Goal: Use online tool/utility: Utilize a website feature to perform a specific function

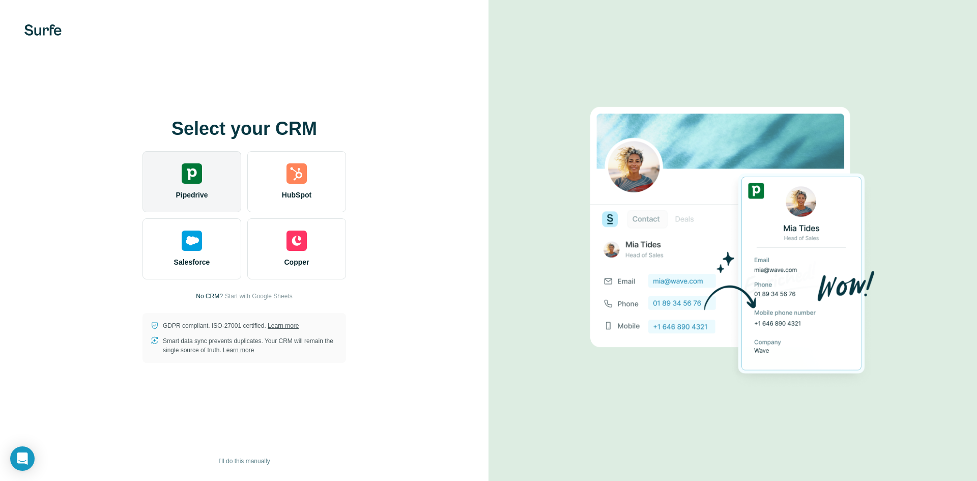
click at [186, 195] on span "Pipedrive" at bounding box center [192, 195] width 32 height 10
click at [209, 179] on div "Pipedrive" at bounding box center [191, 181] width 99 height 61
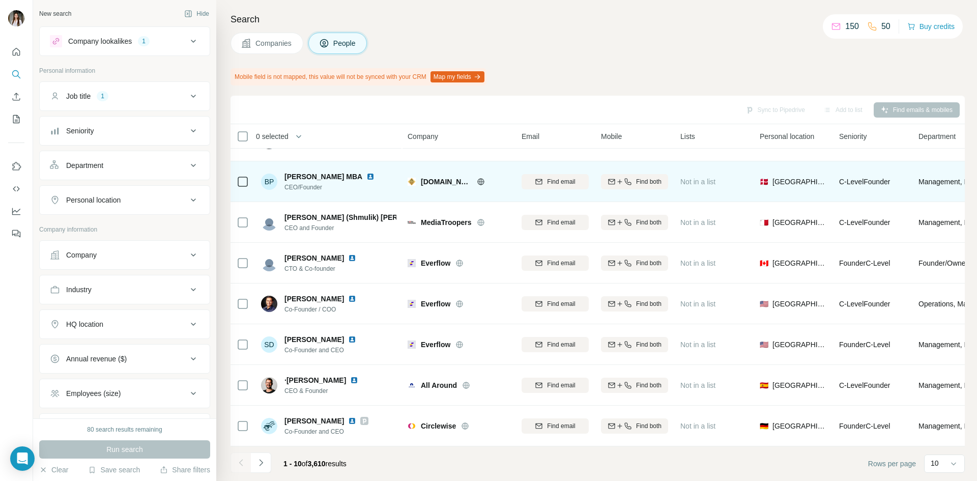
scroll to position [114, 0]
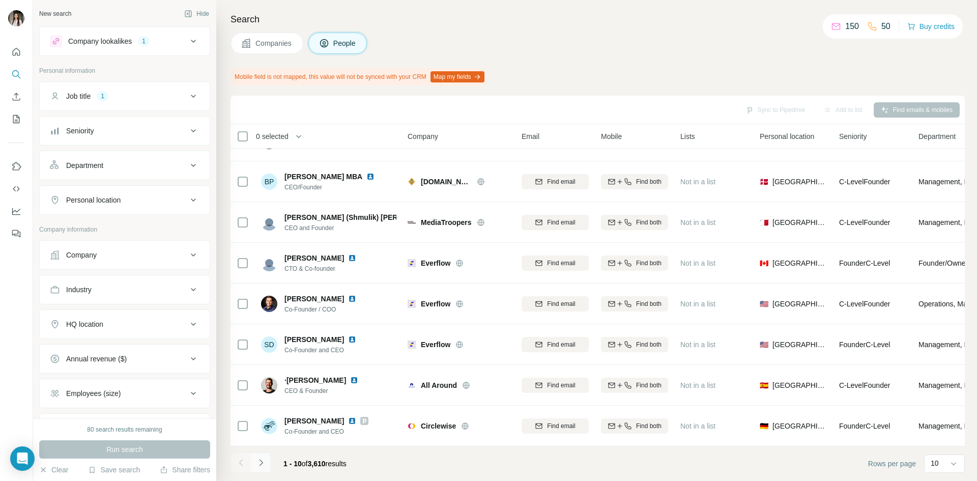
click at [265, 470] on button "Navigate to next page" at bounding box center [261, 462] width 20 height 20
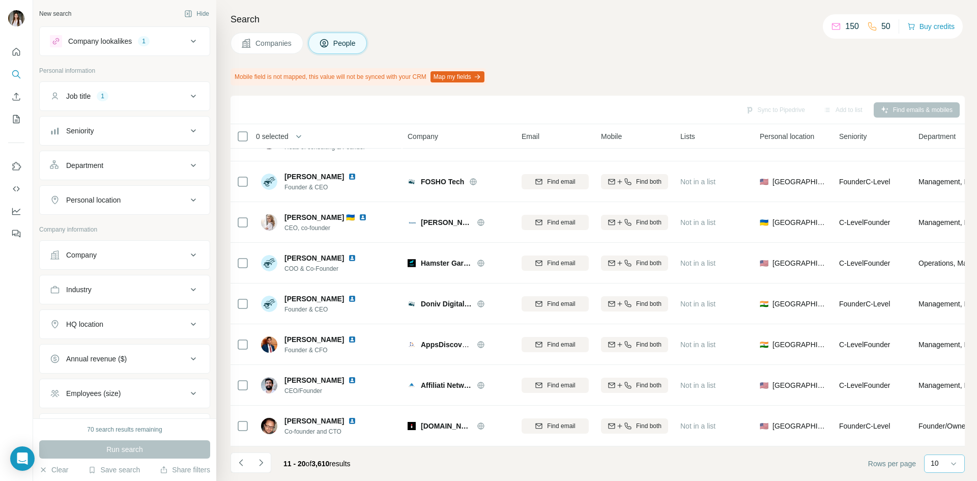
click at [948, 465] on div "10" at bounding box center [943, 463] width 25 height 10
click at [945, 391] on div "60" at bounding box center [945, 386] width 36 height 18
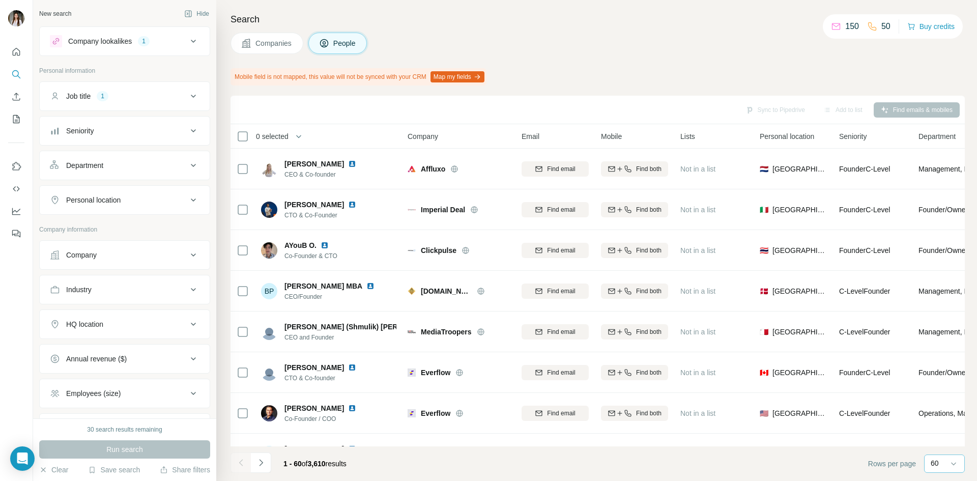
click at [472, 78] on button "Map my fields" at bounding box center [457, 76] width 54 height 11
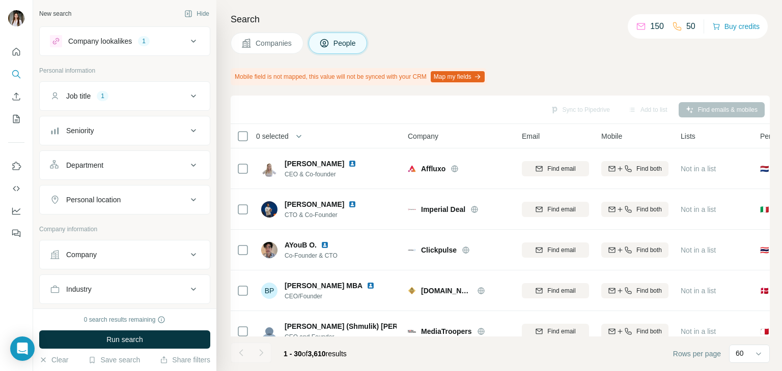
click at [187, 37] on icon at bounding box center [193, 41] width 12 height 12
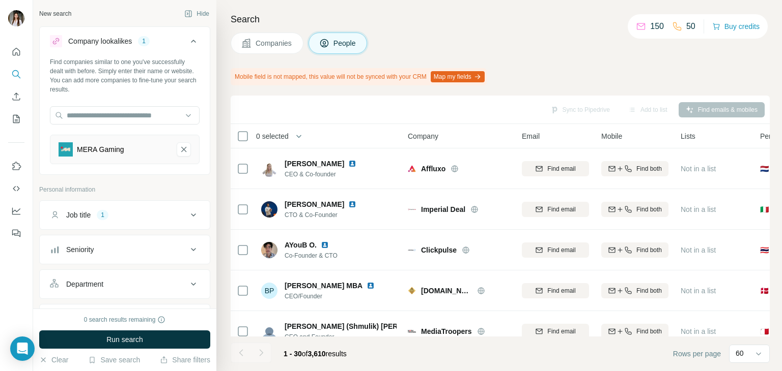
click at [187, 38] on icon at bounding box center [193, 41] width 12 height 12
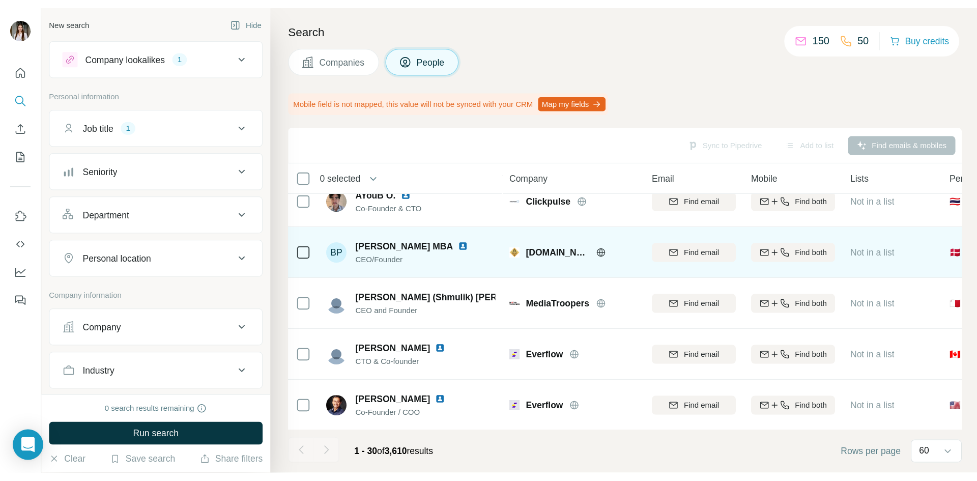
scroll to position [102, 0]
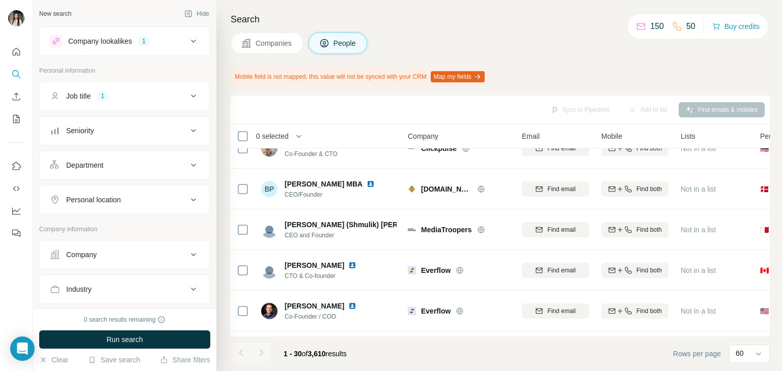
click at [187, 43] on icon at bounding box center [193, 41] width 12 height 12
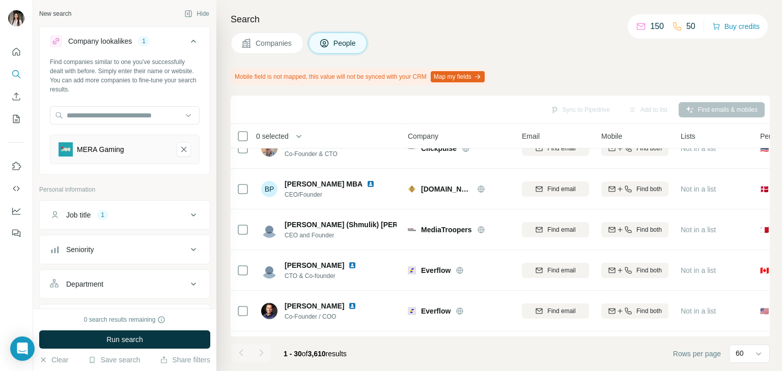
click at [187, 43] on icon at bounding box center [193, 41] width 12 height 12
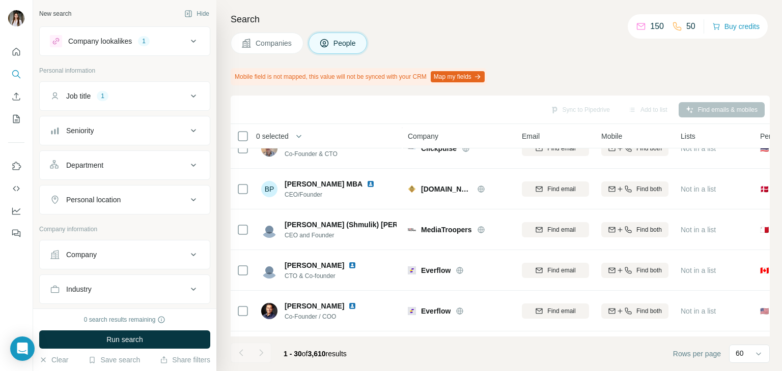
click at [187, 98] on icon at bounding box center [193, 96] width 12 height 12
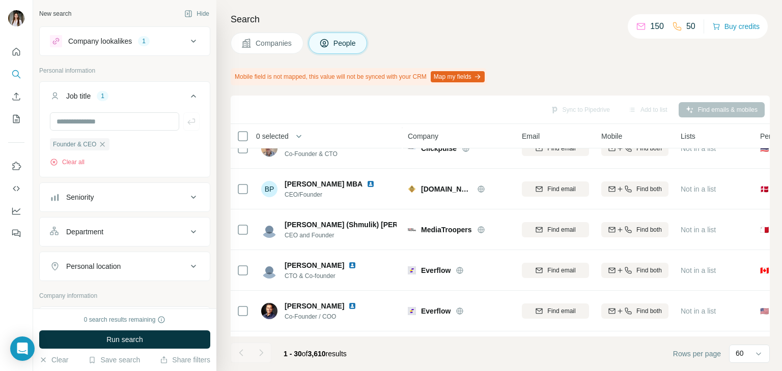
click at [187, 98] on icon at bounding box center [193, 96] width 12 height 12
